Goal: Task Accomplishment & Management: Complete application form

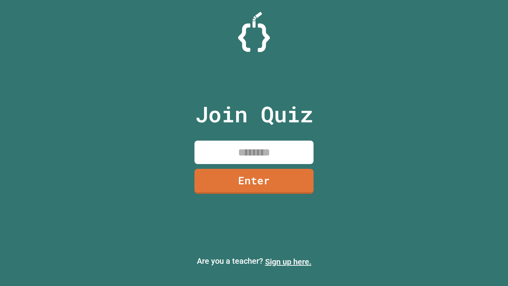
click at [288, 262] on link "Sign up here." at bounding box center [288, 262] width 46 height 10
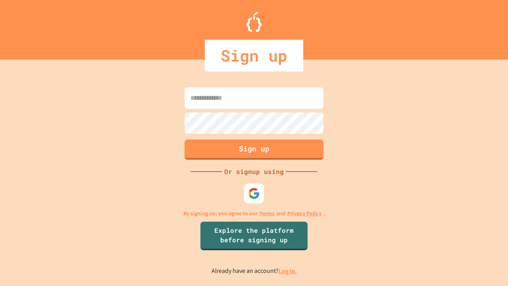
click at [288, 271] on link "Log in." at bounding box center [288, 271] width 18 height 8
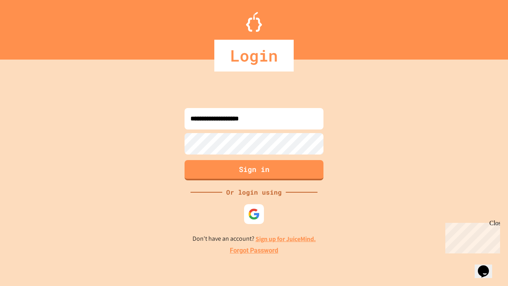
type input "**********"
